Goal: Download file/media

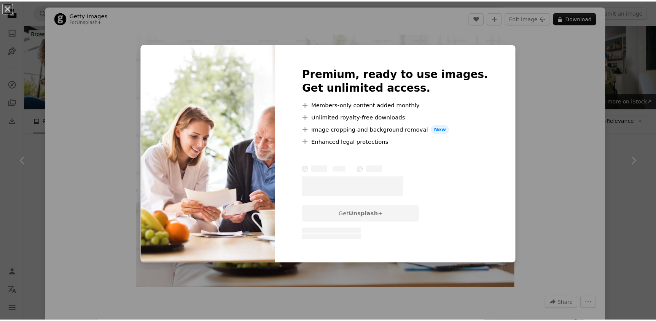
scroll to position [2479, 0]
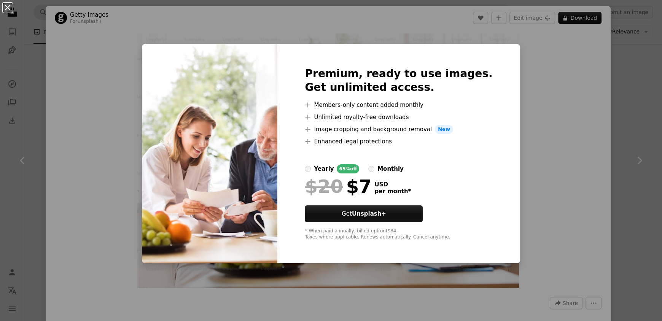
click at [7, 8] on button "An X shape" at bounding box center [7, 7] width 9 height 9
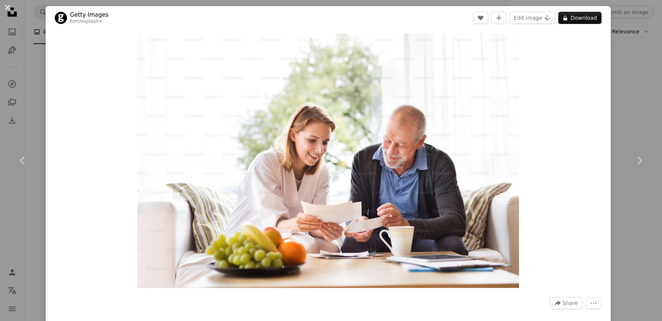
click at [5, 6] on button "An X shape" at bounding box center [7, 7] width 9 height 9
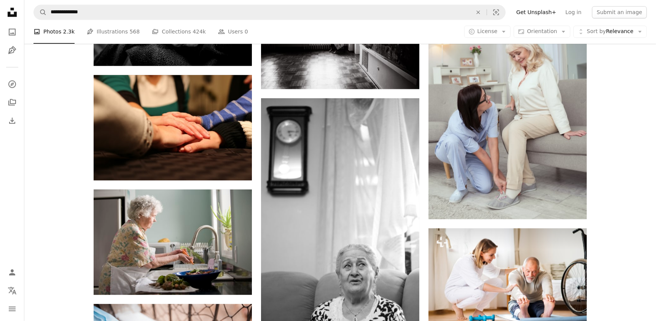
scroll to position [2865, 0]
